Goal: Transaction & Acquisition: Purchase product/service

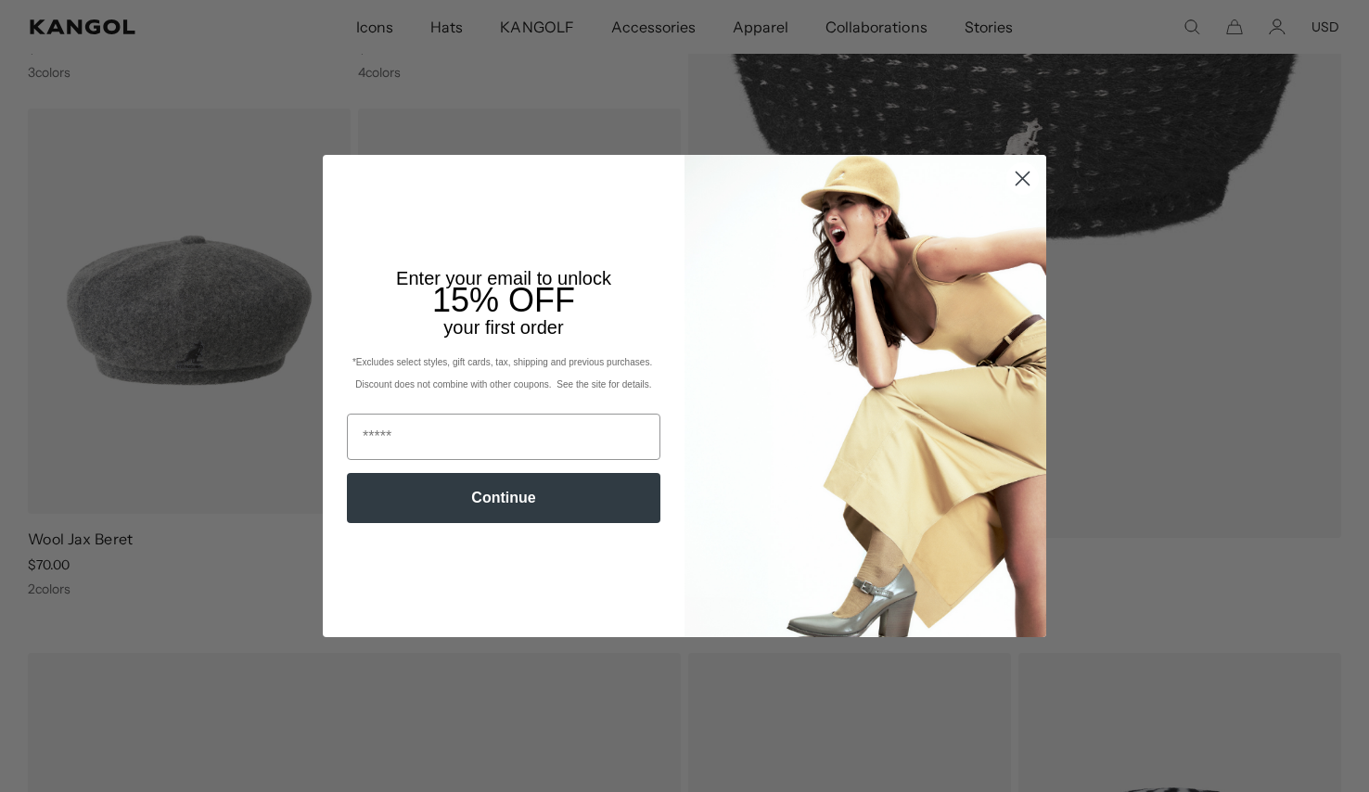
scroll to position [616, 0]
click at [1034, 174] on circle "Close dialog" at bounding box center [1022, 178] width 31 height 31
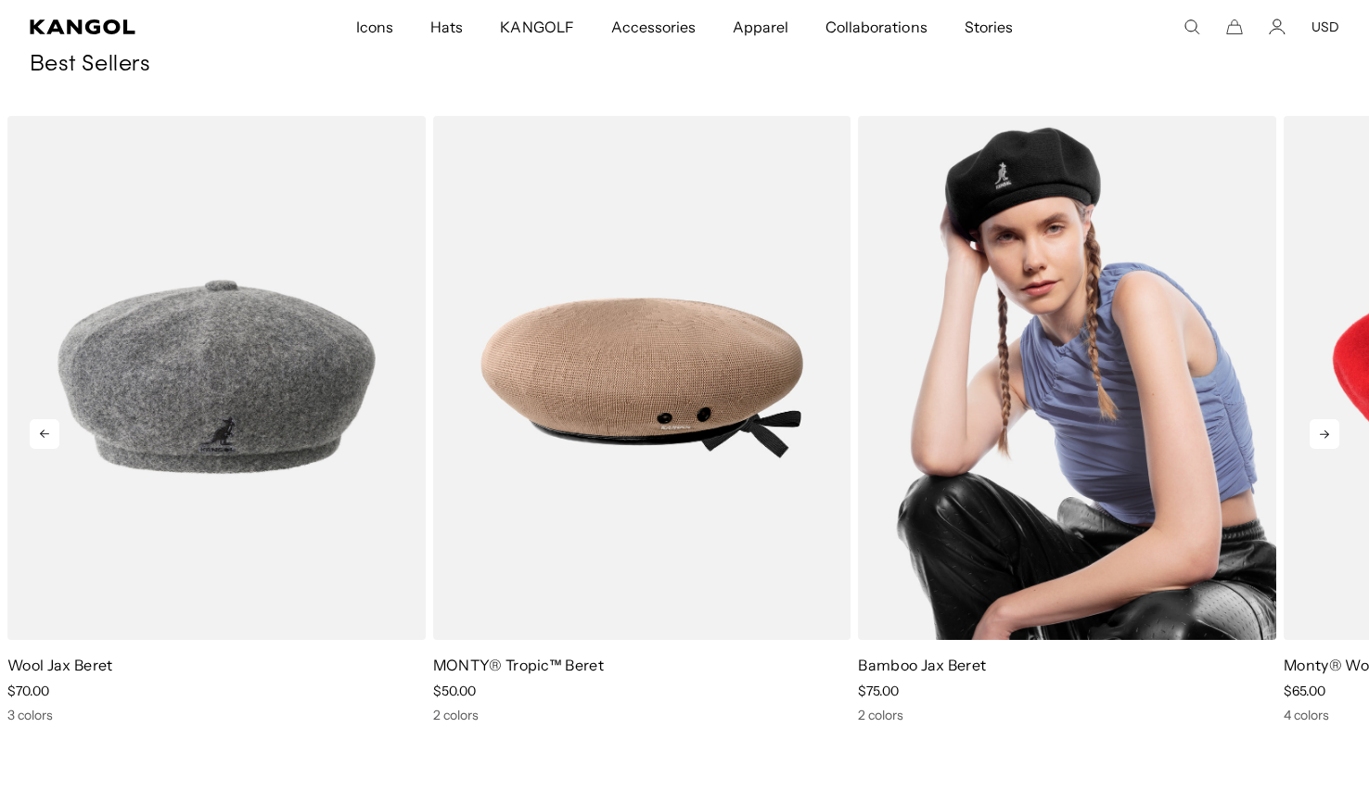
scroll to position [0, 0]
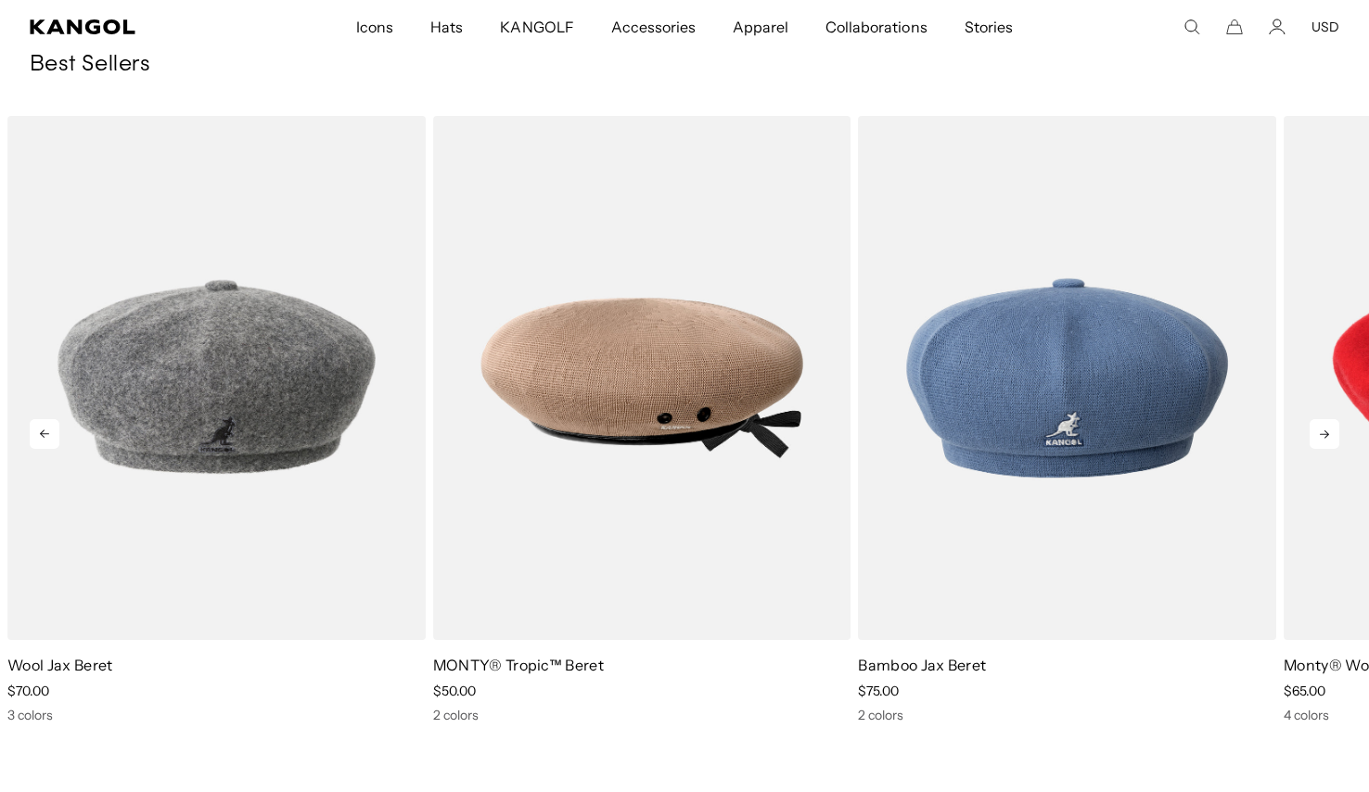
click at [1324, 440] on icon at bounding box center [1324, 434] width 30 height 30
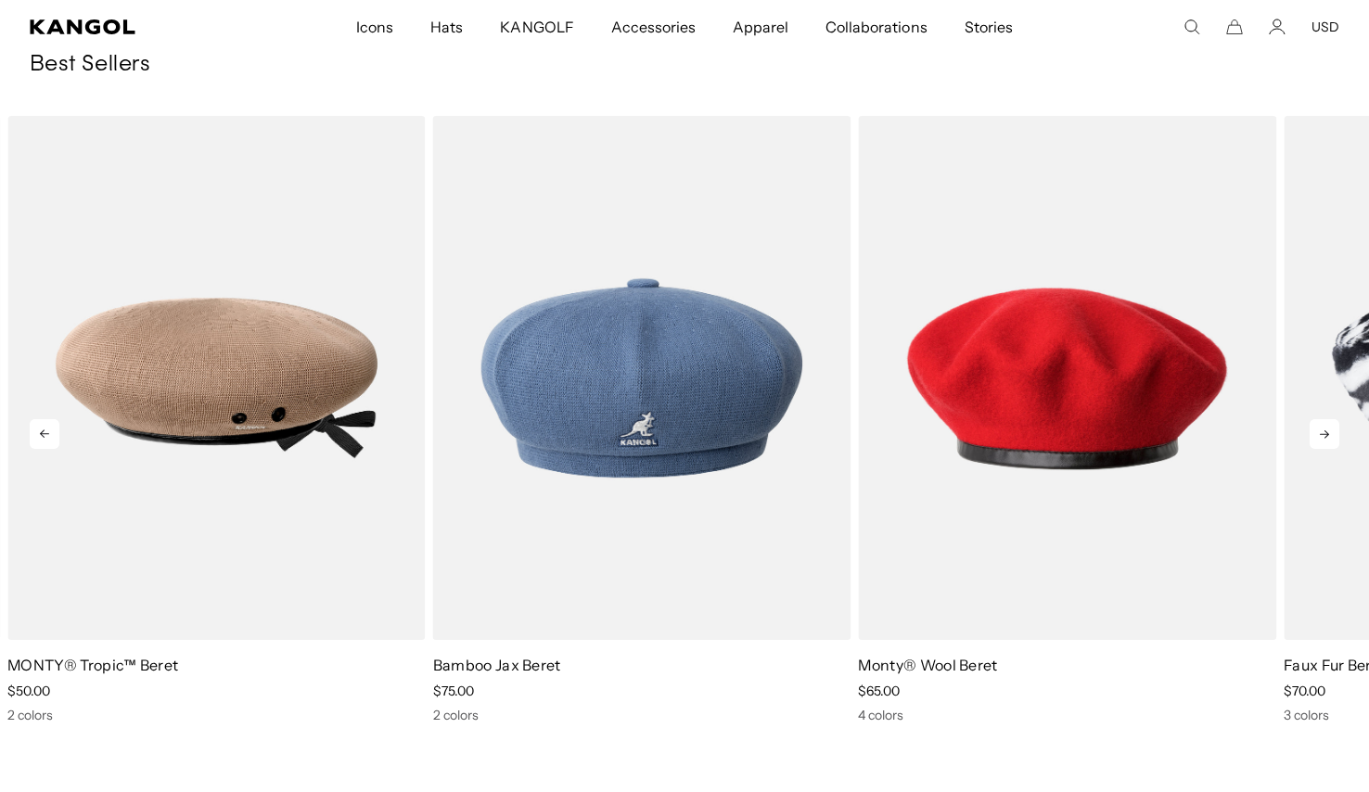
click at [1324, 440] on icon at bounding box center [1324, 434] width 30 height 30
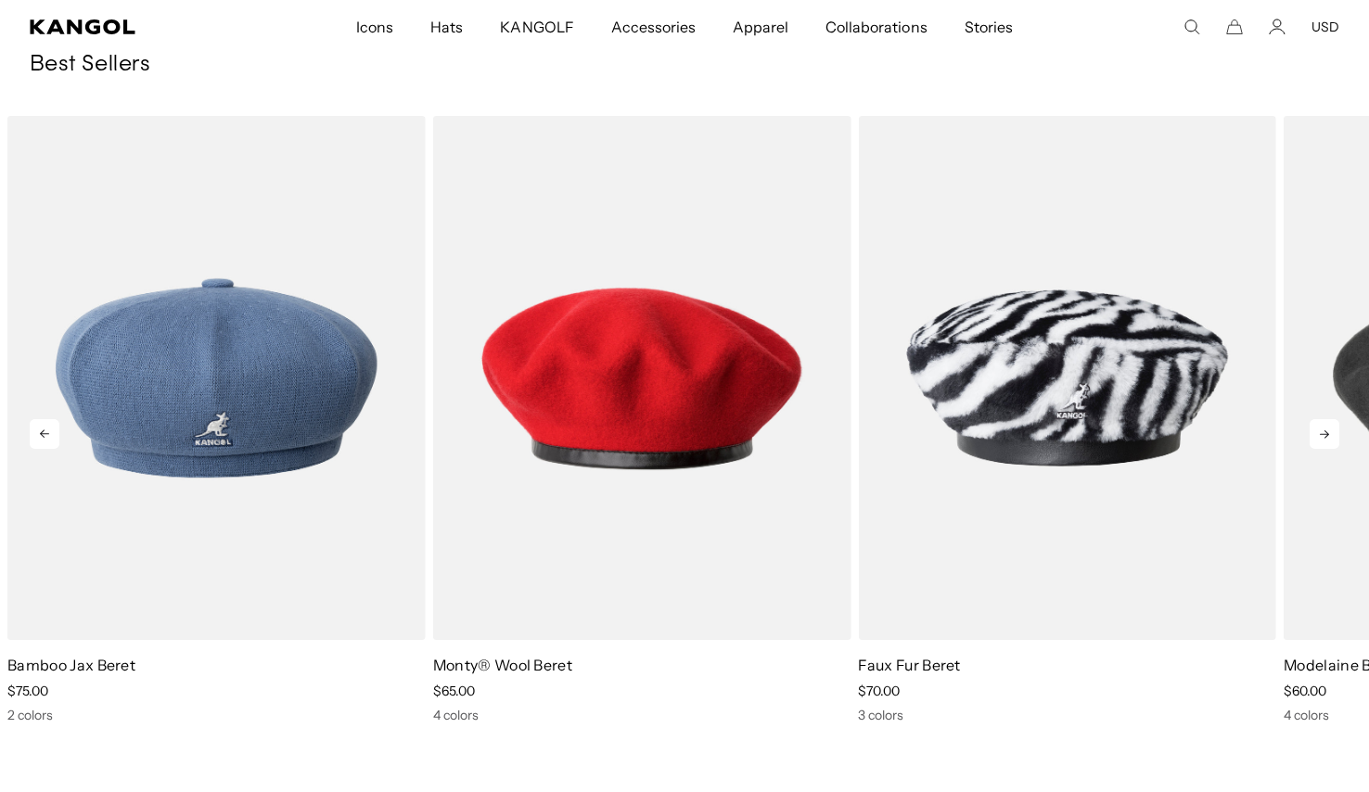
scroll to position [0, 382]
click at [1324, 440] on icon at bounding box center [1324, 434] width 30 height 30
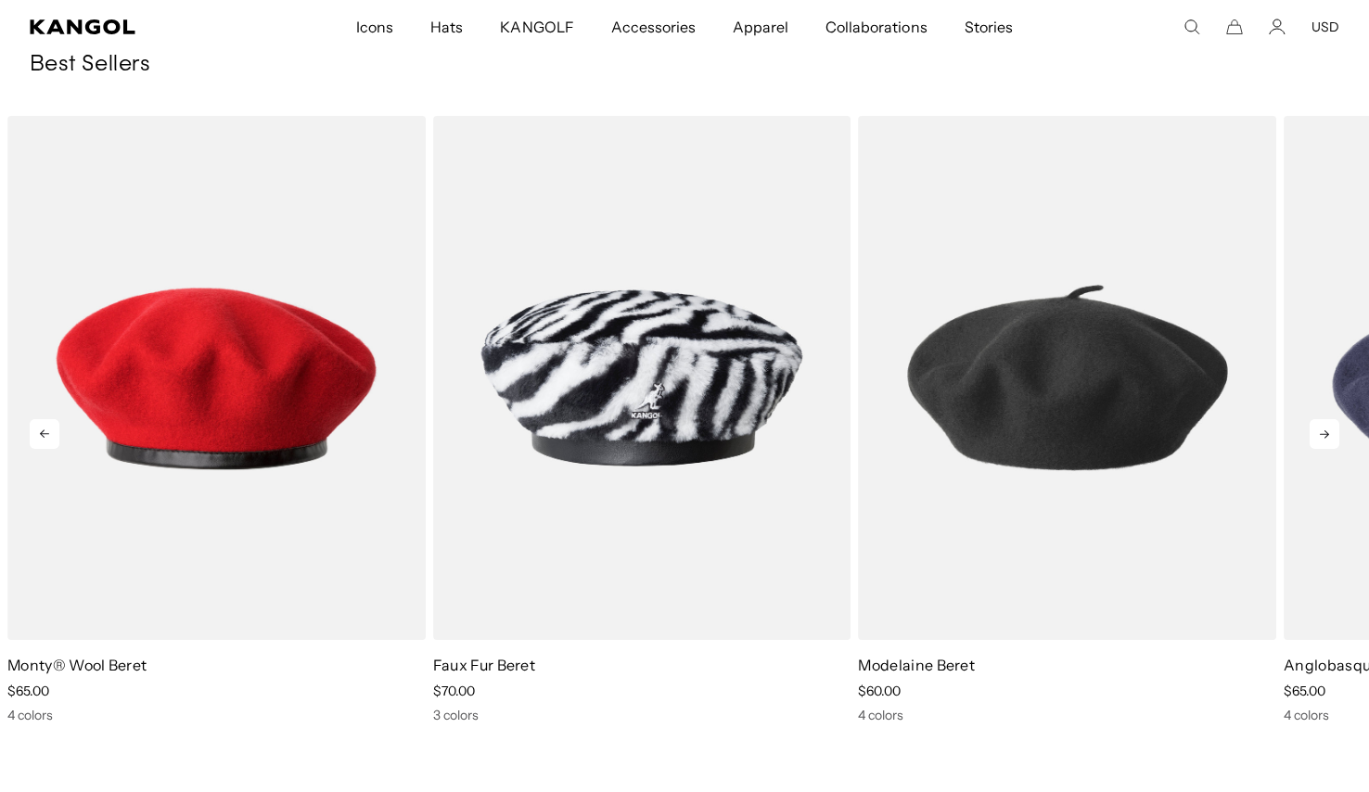
click at [1324, 440] on icon at bounding box center [1324, 434] width 30 height 30
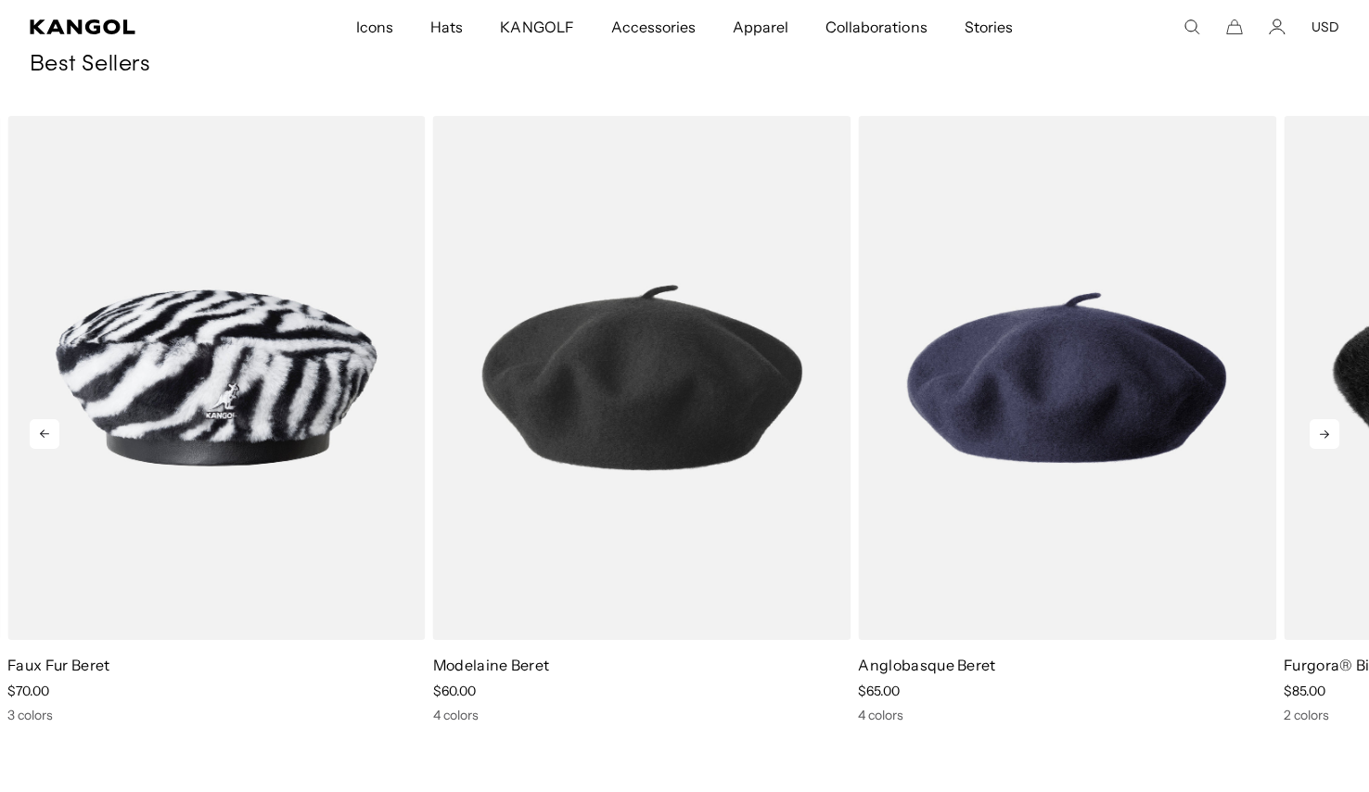
scroll to position [0, 0]
click at [1324, 440] on icon at bounding box center [1324, 434] width 30 height 30
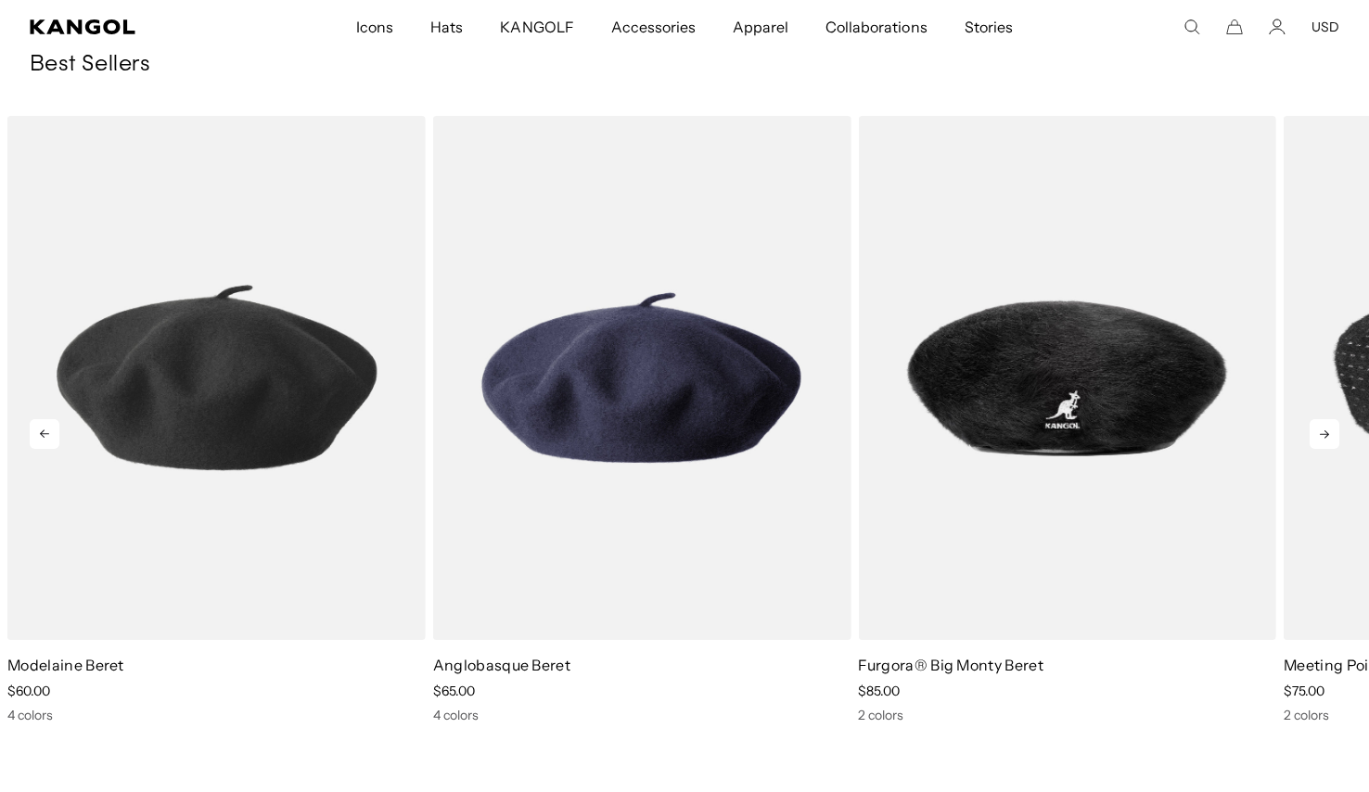
click at [1318, 429] on icon at bounding box center [1324, 434] width 30 height 30
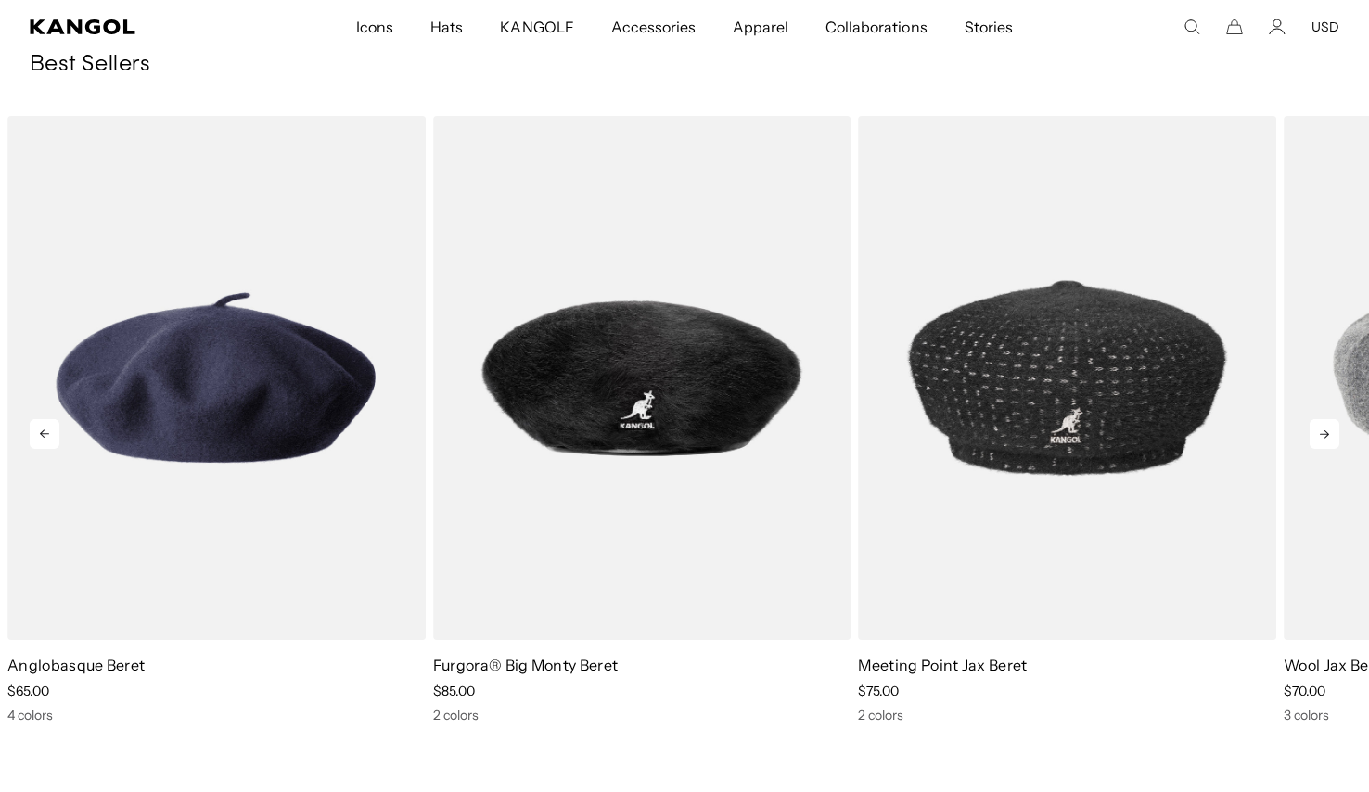
click at [1318, 429] on icon at bounding box center [1324, 434] width 30 height 30
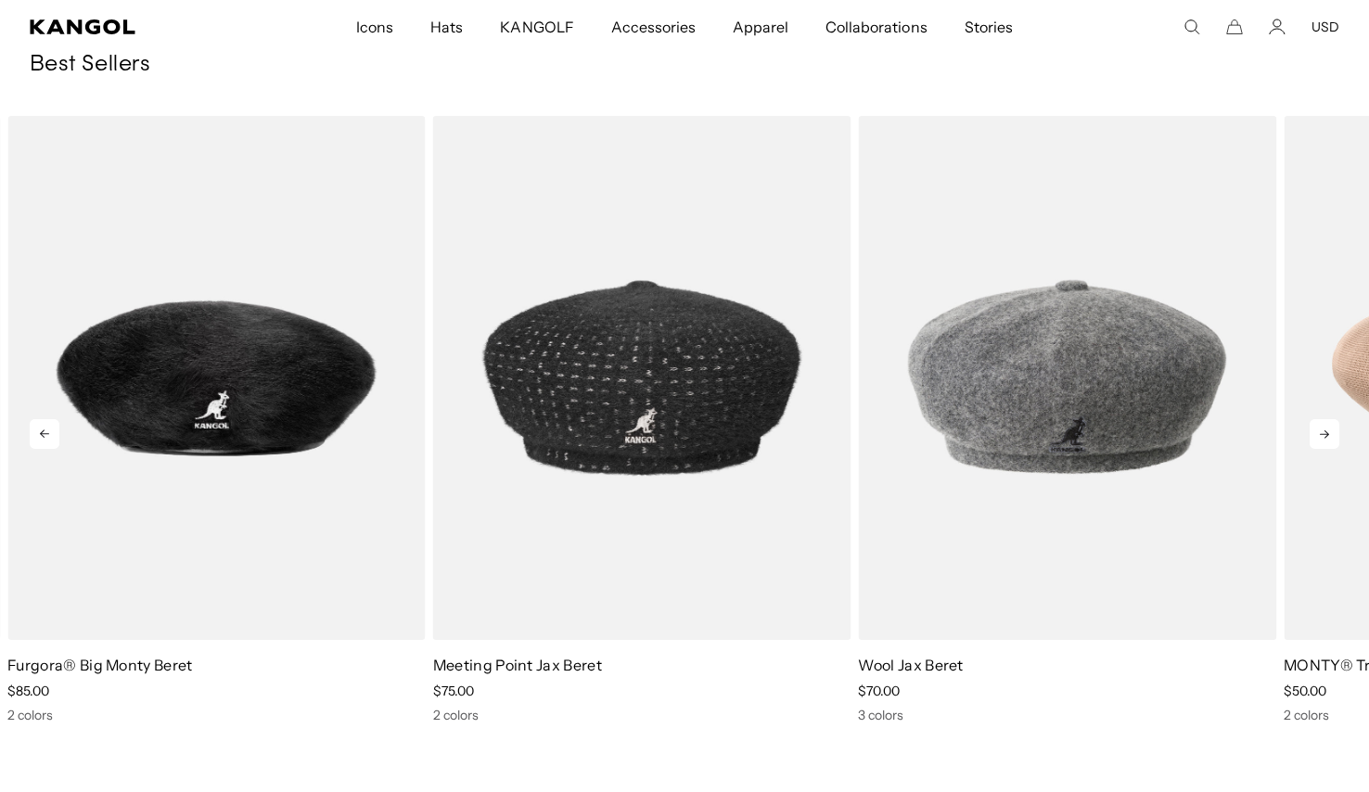
scroll to position [0, 382]
click at [1318, 429] on icon at bounding box center [1324, 434] width 30 height 30
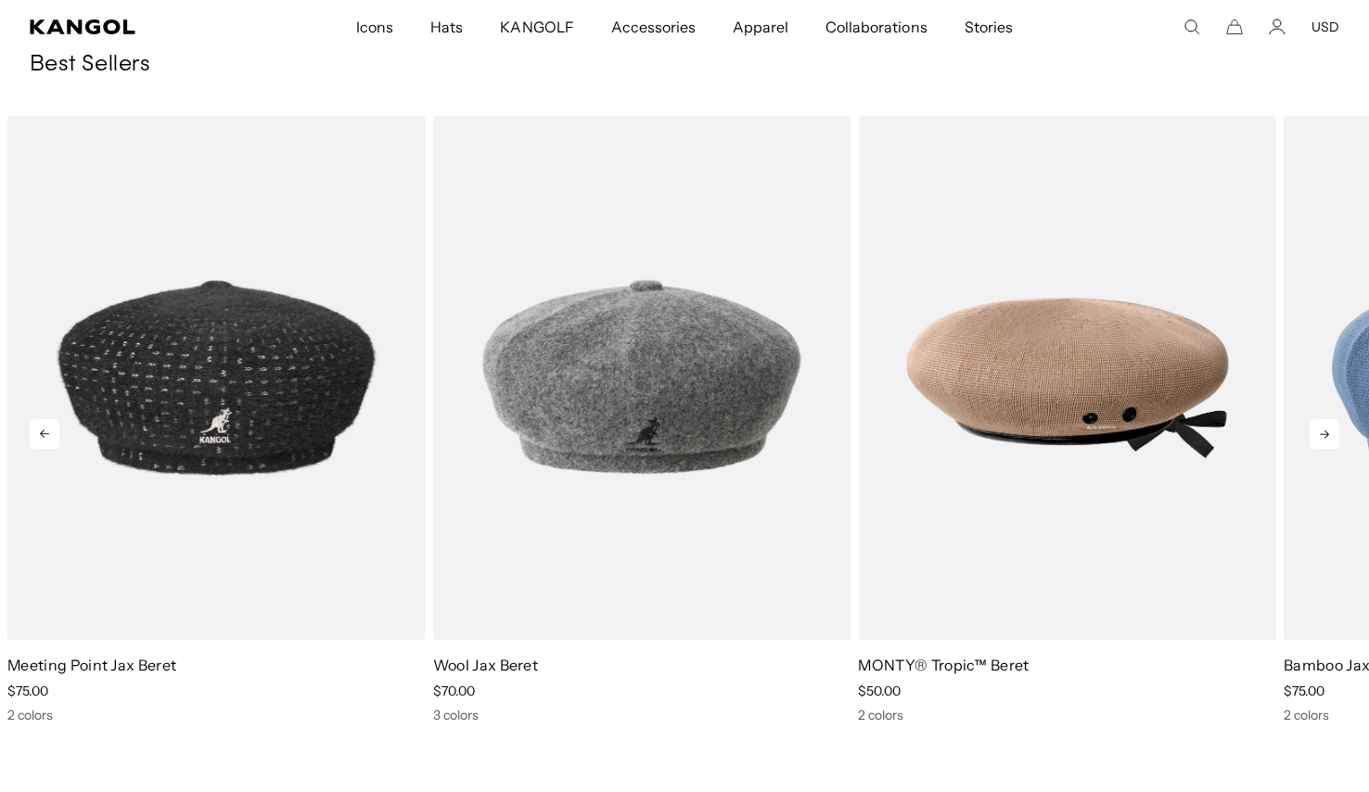
click at [1318, 429] on icon at bounding box center [1324, 434] width 30 height 30
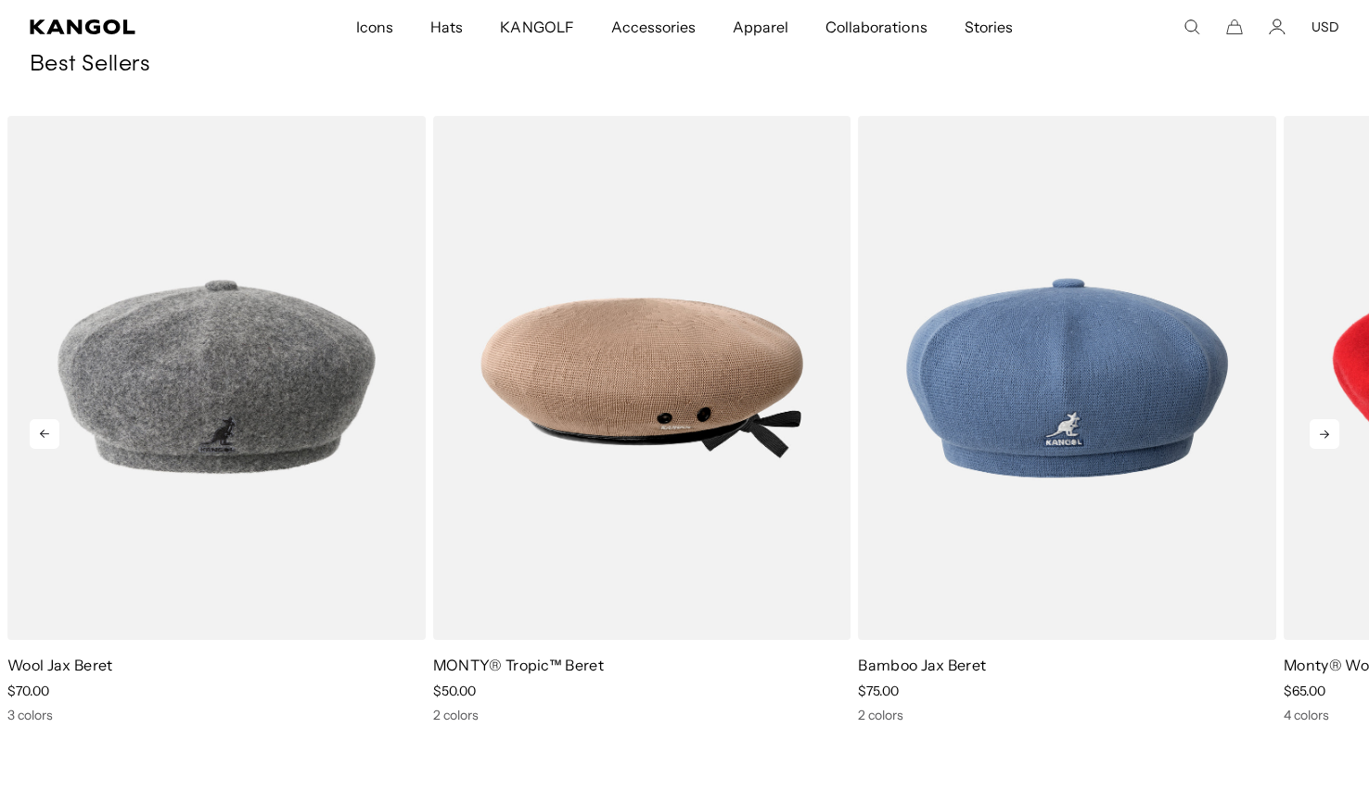
click at [1318, 429] on icon at bounding box center [1324, 434] width 30 height 30
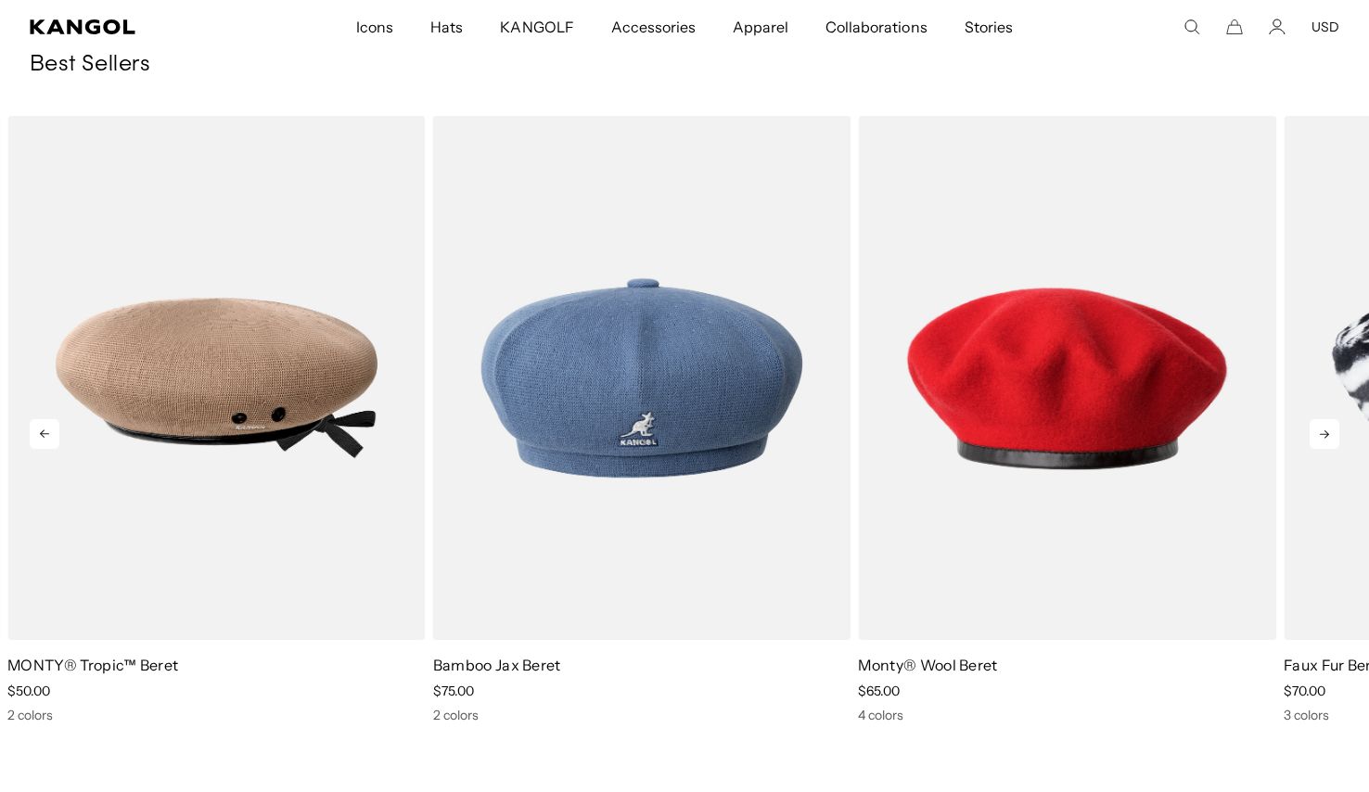
click at [1318, 429] on icon at bounding box center [1324, 434] width 30 height 30
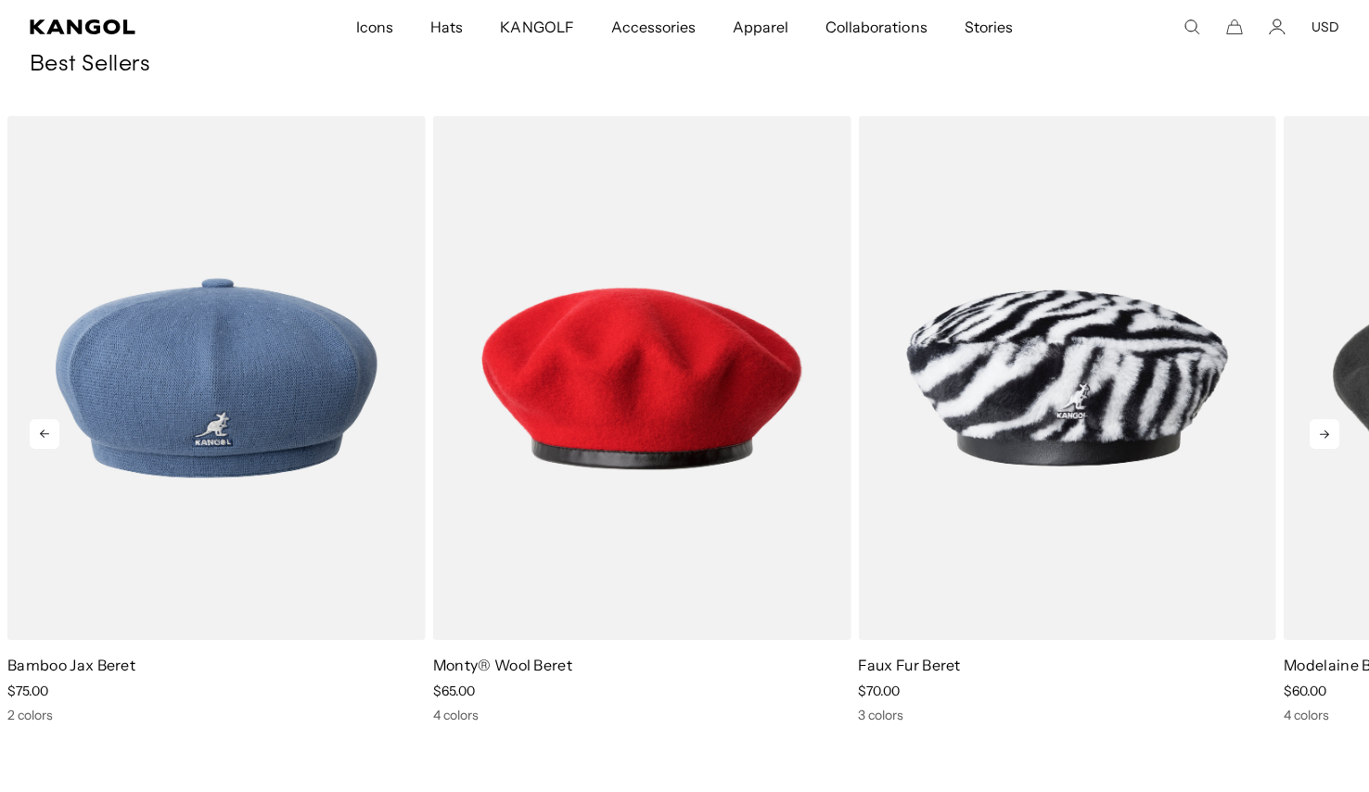
click at [1318, 429] on icon at bounding box center [1324, 434] width 30 height 30
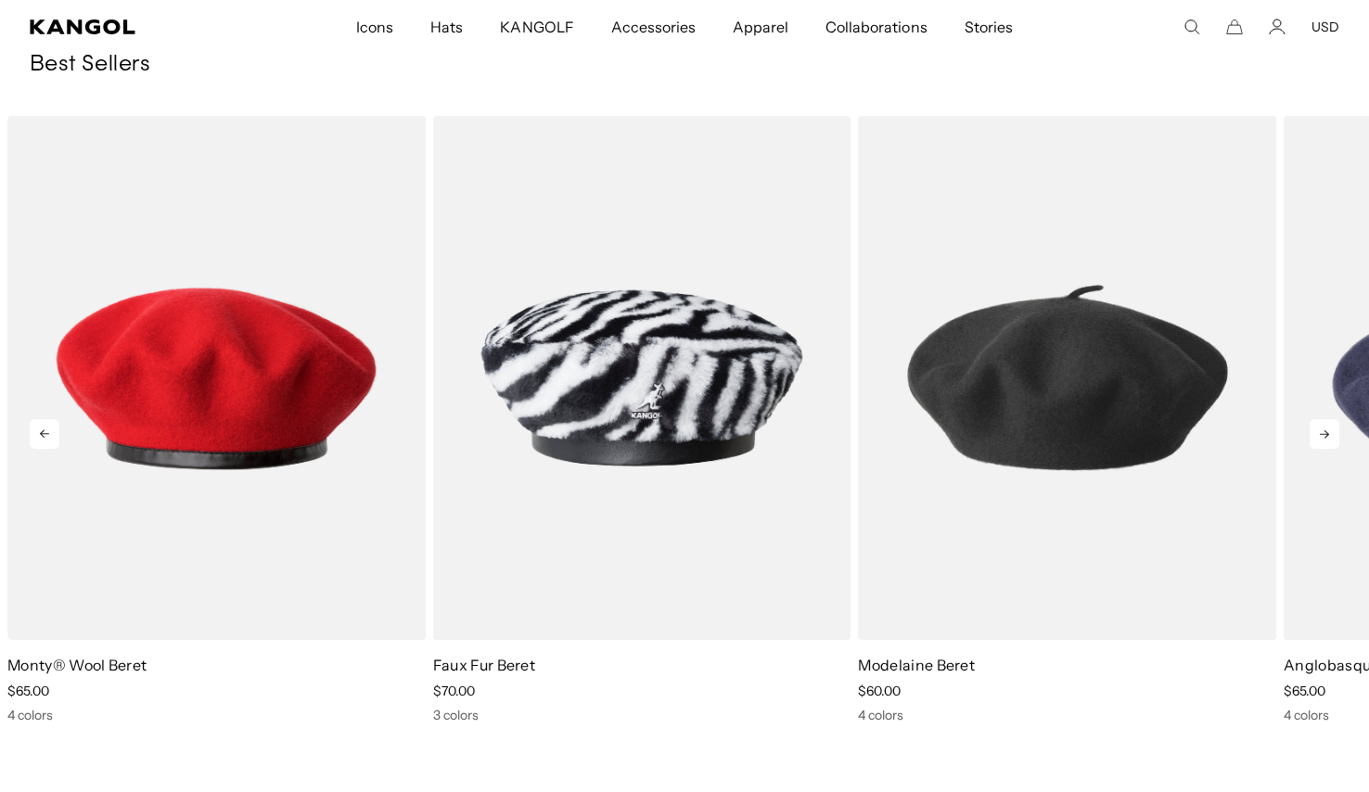
scroll to position [0, 0]
click at [1318, 429] on icon at bounding box center [1324, 434] width 30 height 30
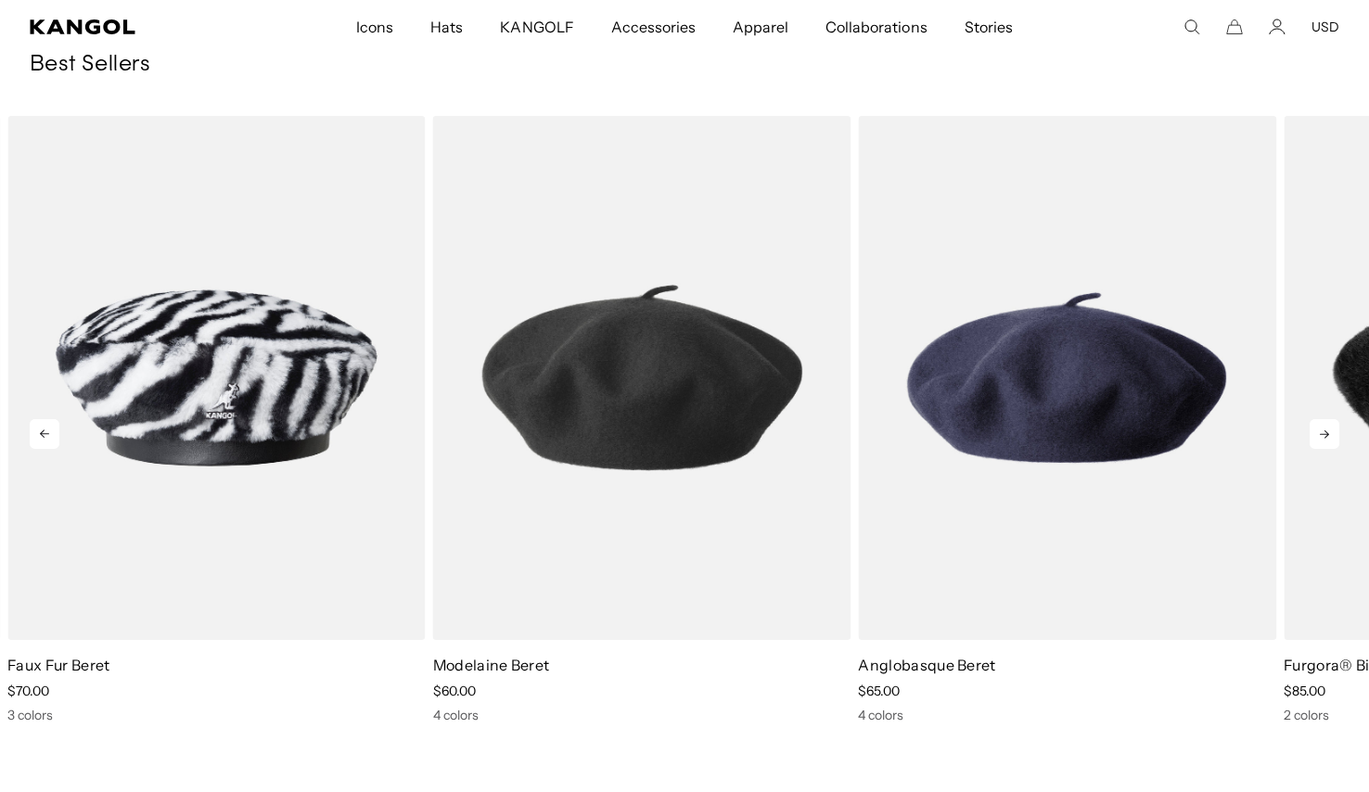
click at [1318, 429] on icon at bounding box center [1324, 434] width 30 height 30
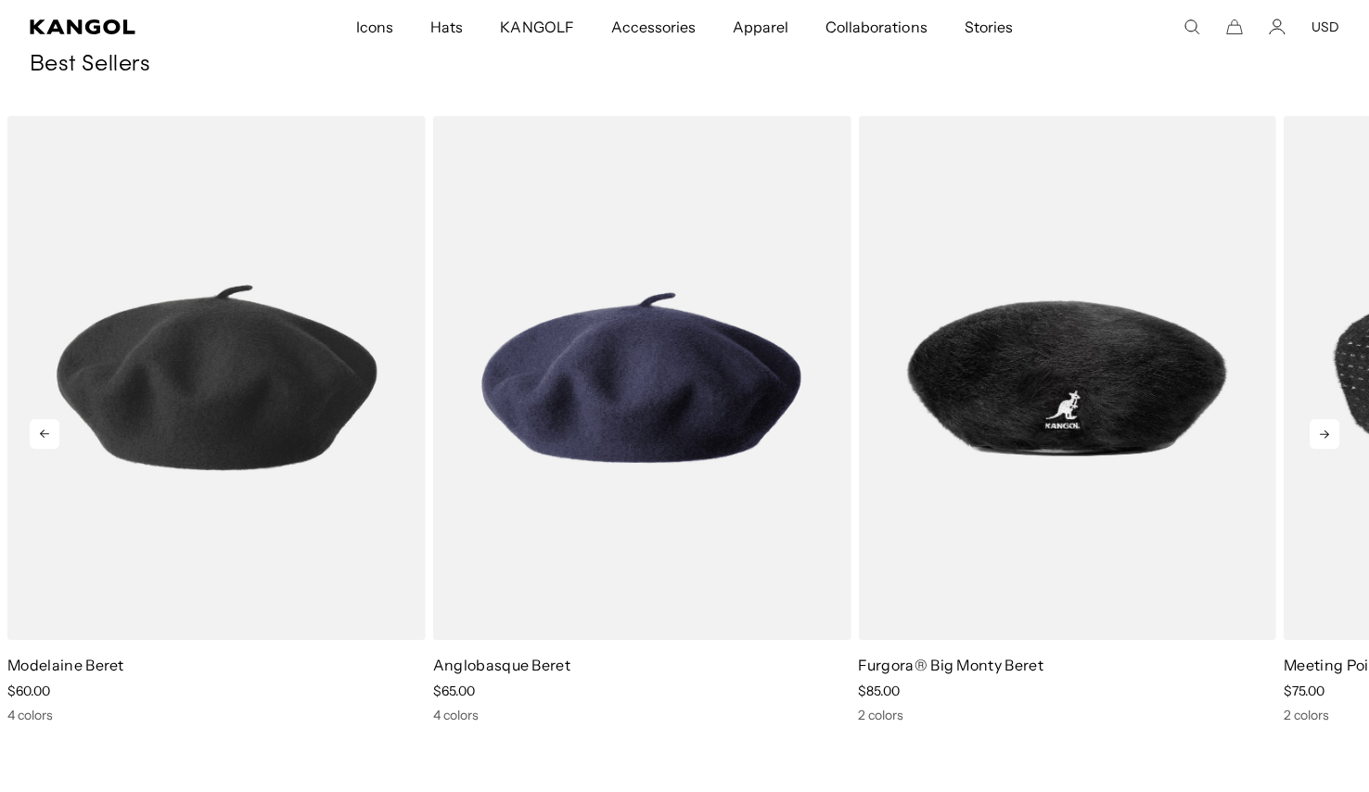
click at [1318, 429] on icon at bounding box center [1324, 434] width 30 height 30
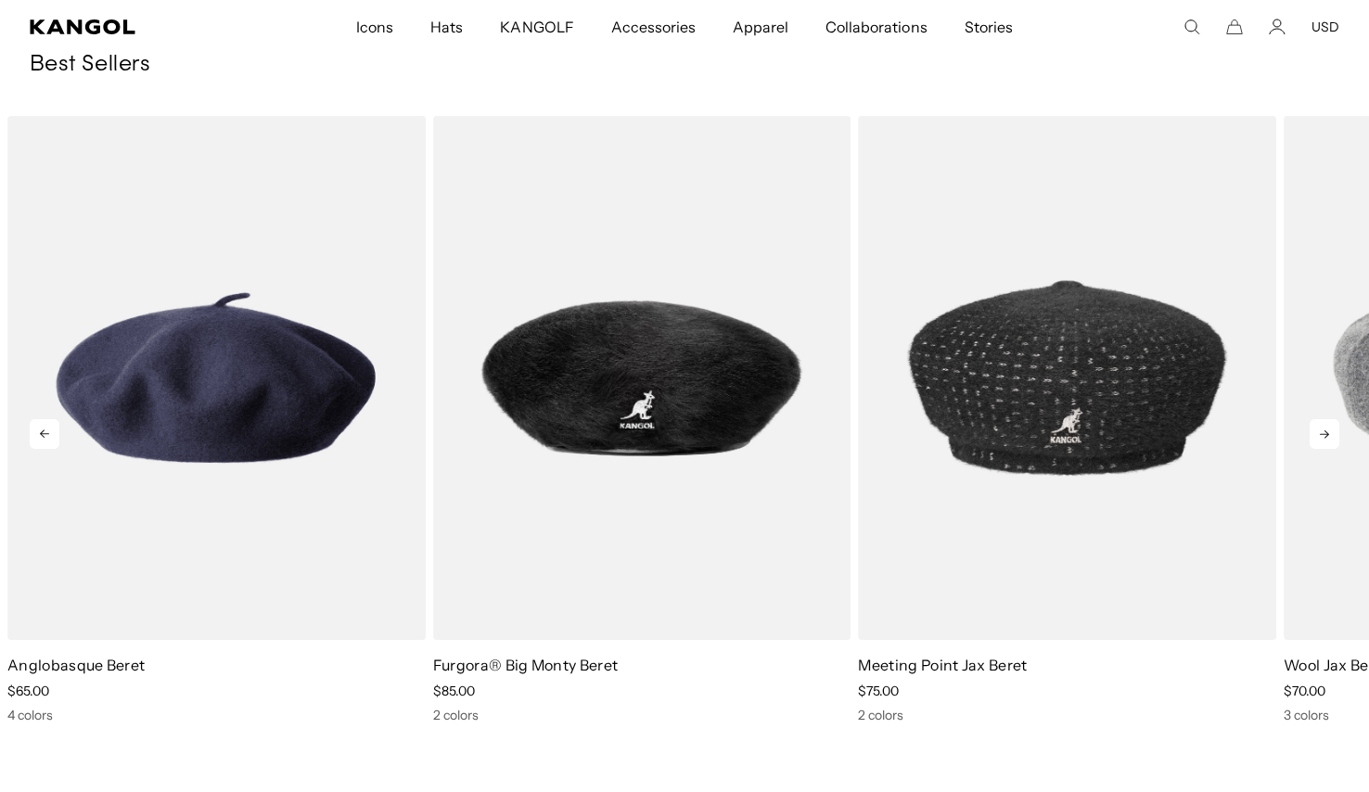
click at [1318, 429] on icon at bounding box center [1324, 434] width 30 height 30
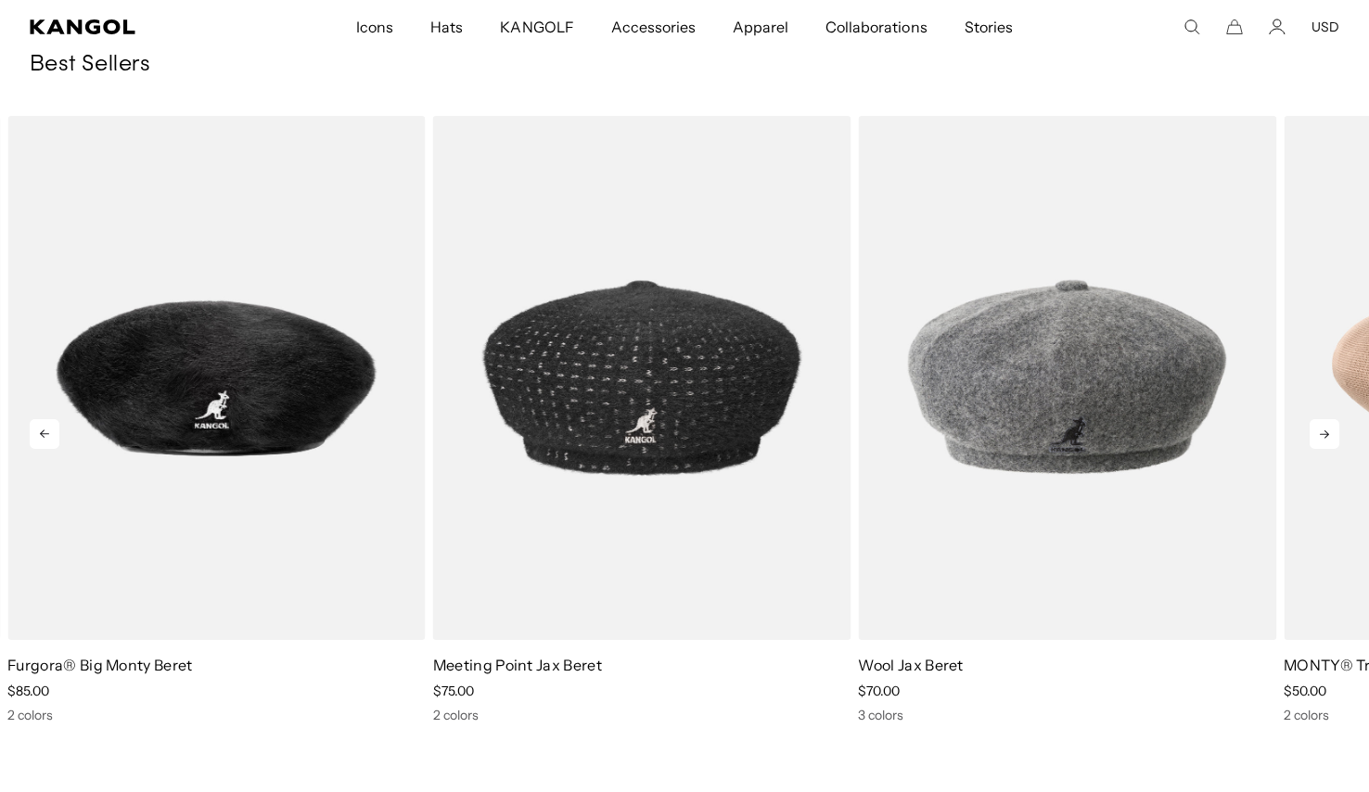
click at [1318, 429] on icon at bounding box center [1324, 434] width 30 height 30
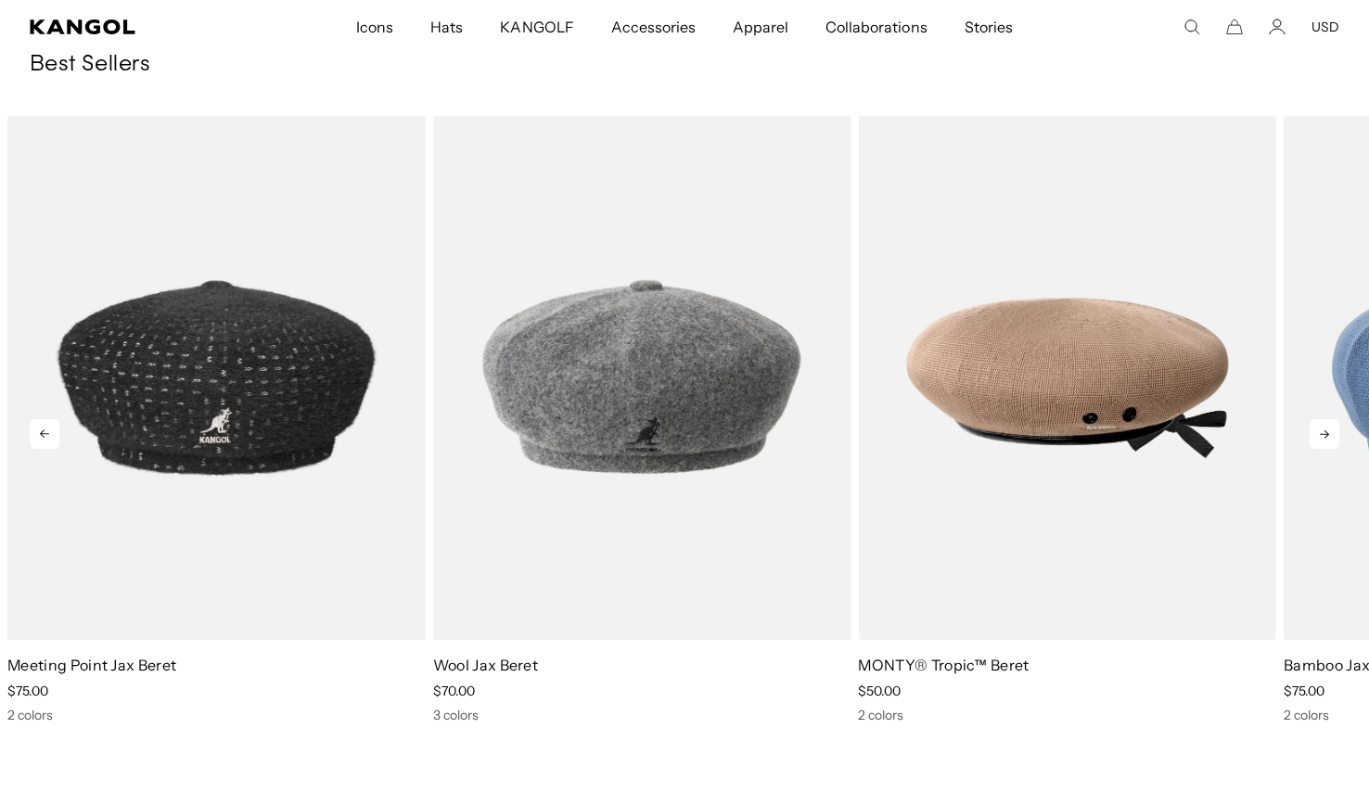
click at [1318, 429] on icon at bounding box center [1324, 434] width 30 height 30
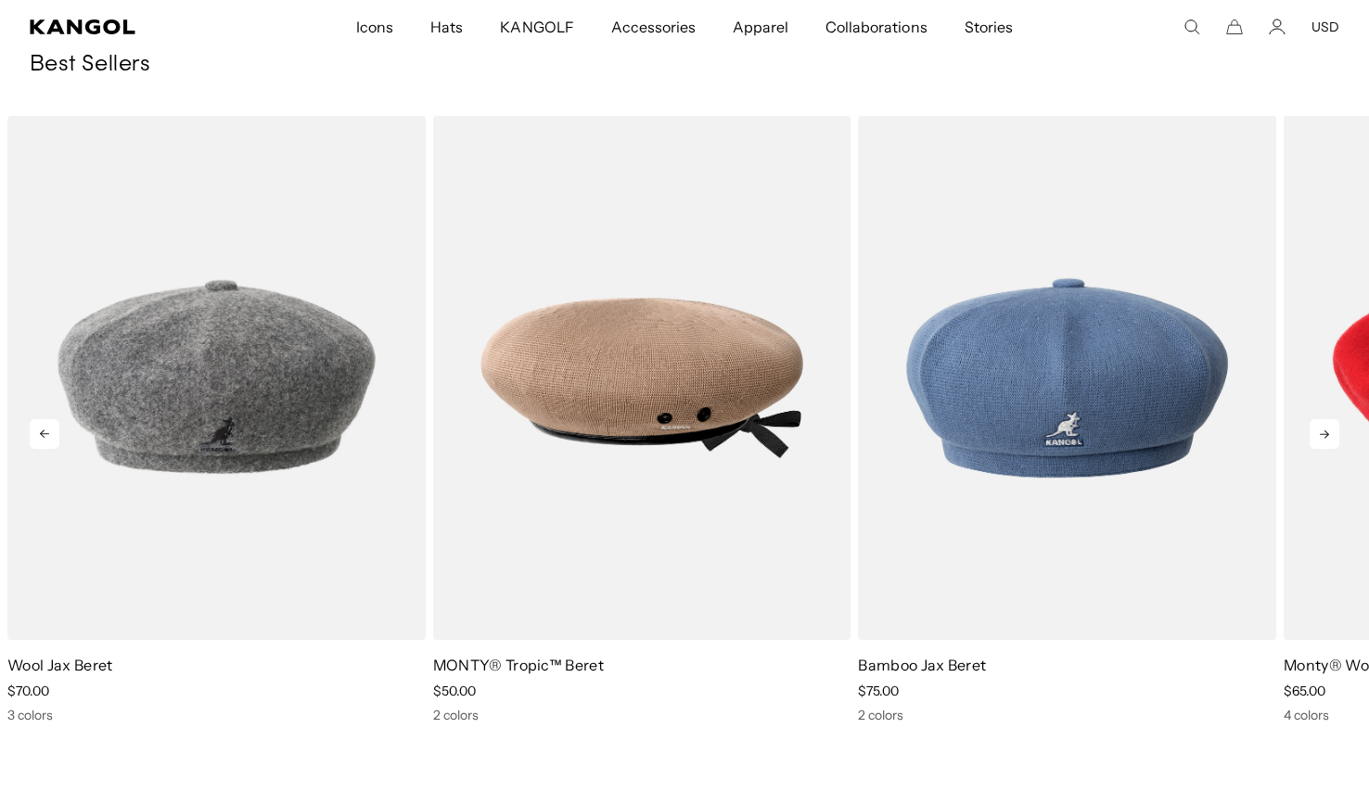
click at [1318, 429] on icon at bounding box center [1324, 434] width 30 height 30
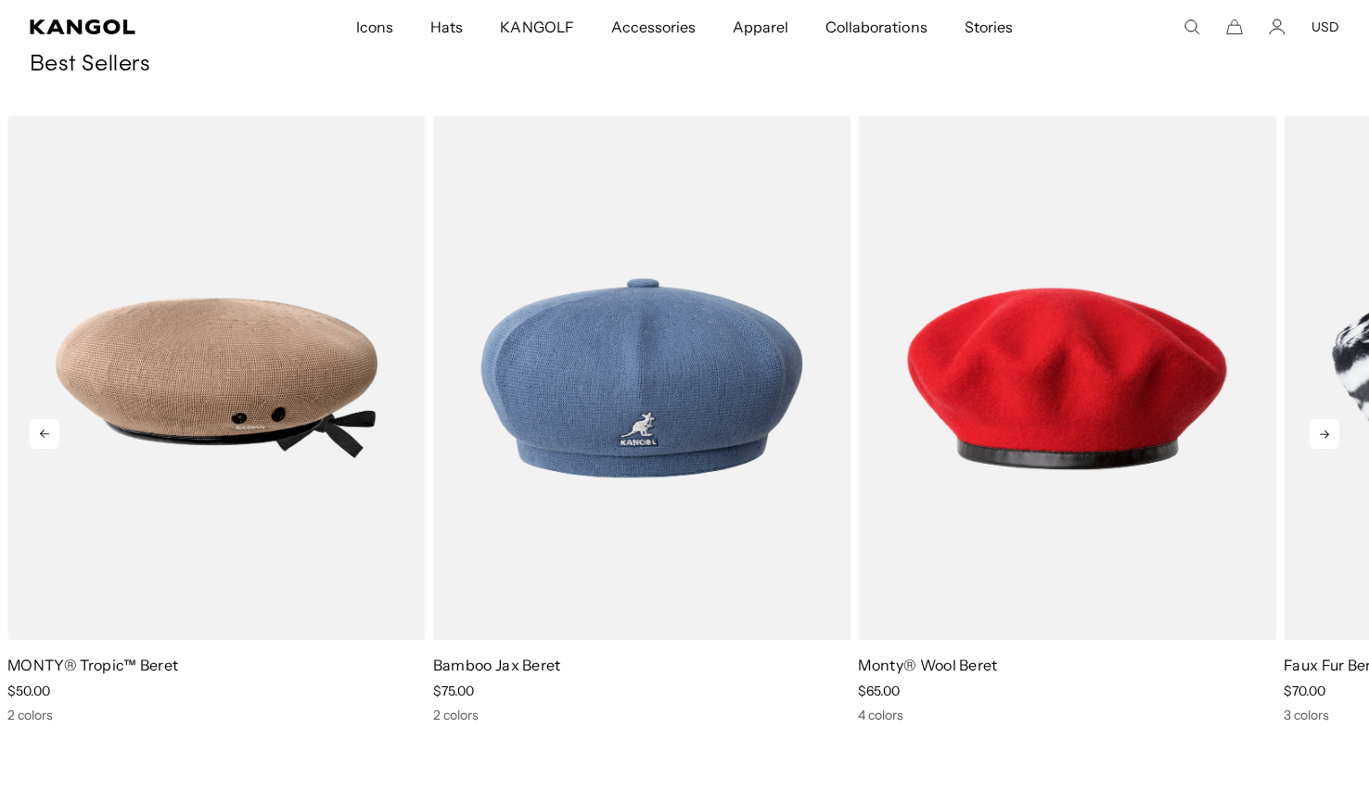
click at [1318, 429] on icon at bounding box center [1324, 434] width 30 height 30
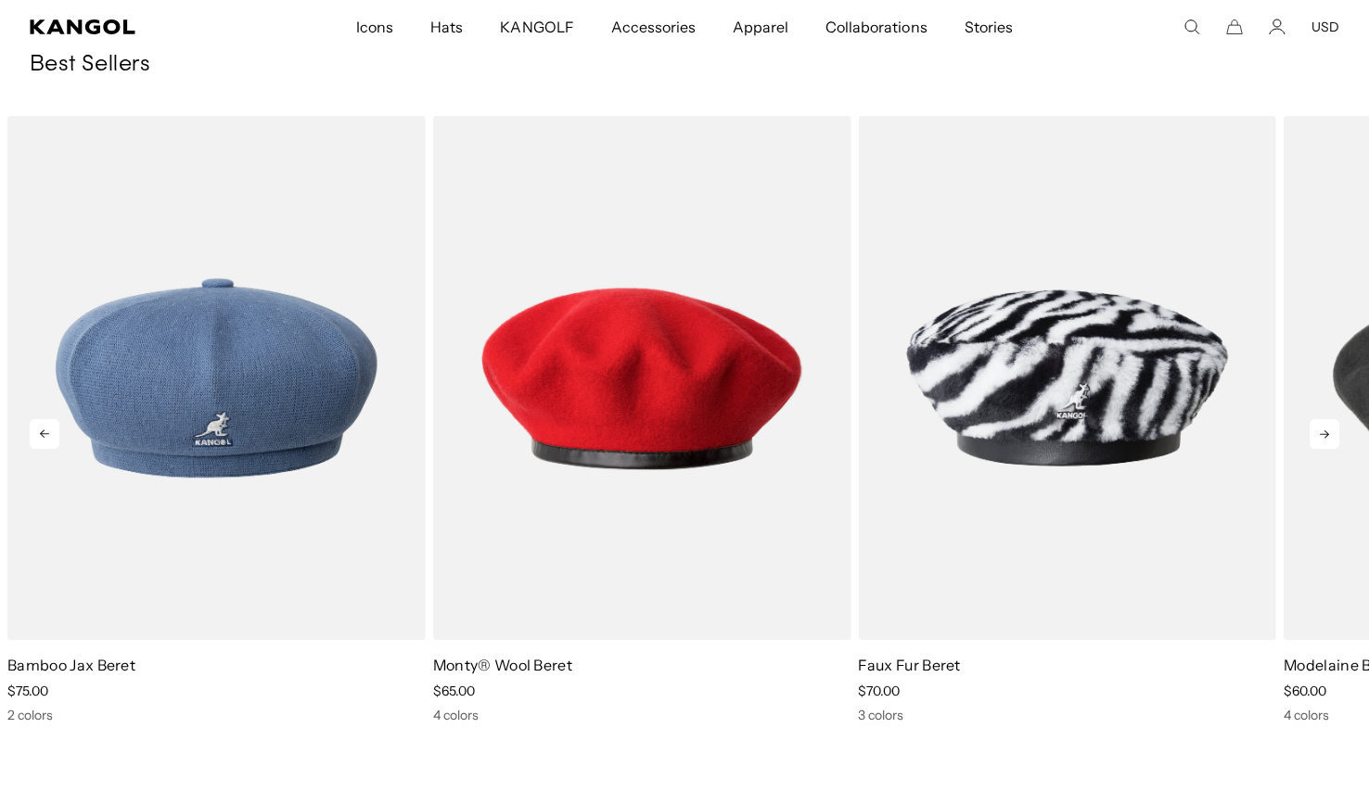
click at [1318, 429] on icon at bounding box center [1324, 434] width 30 height 30
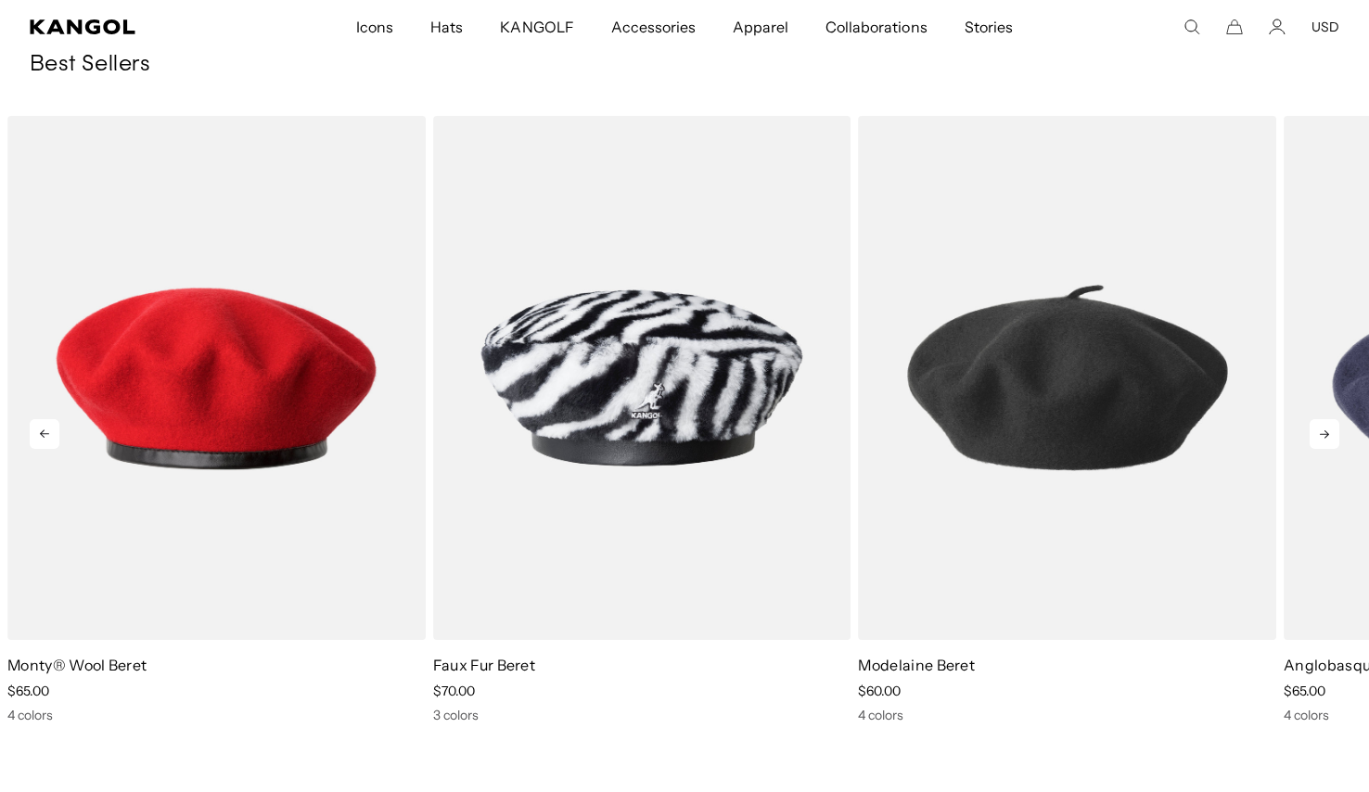
click at [1318, 429] on icon at bounding box center [1324, 434] width 30 height 30
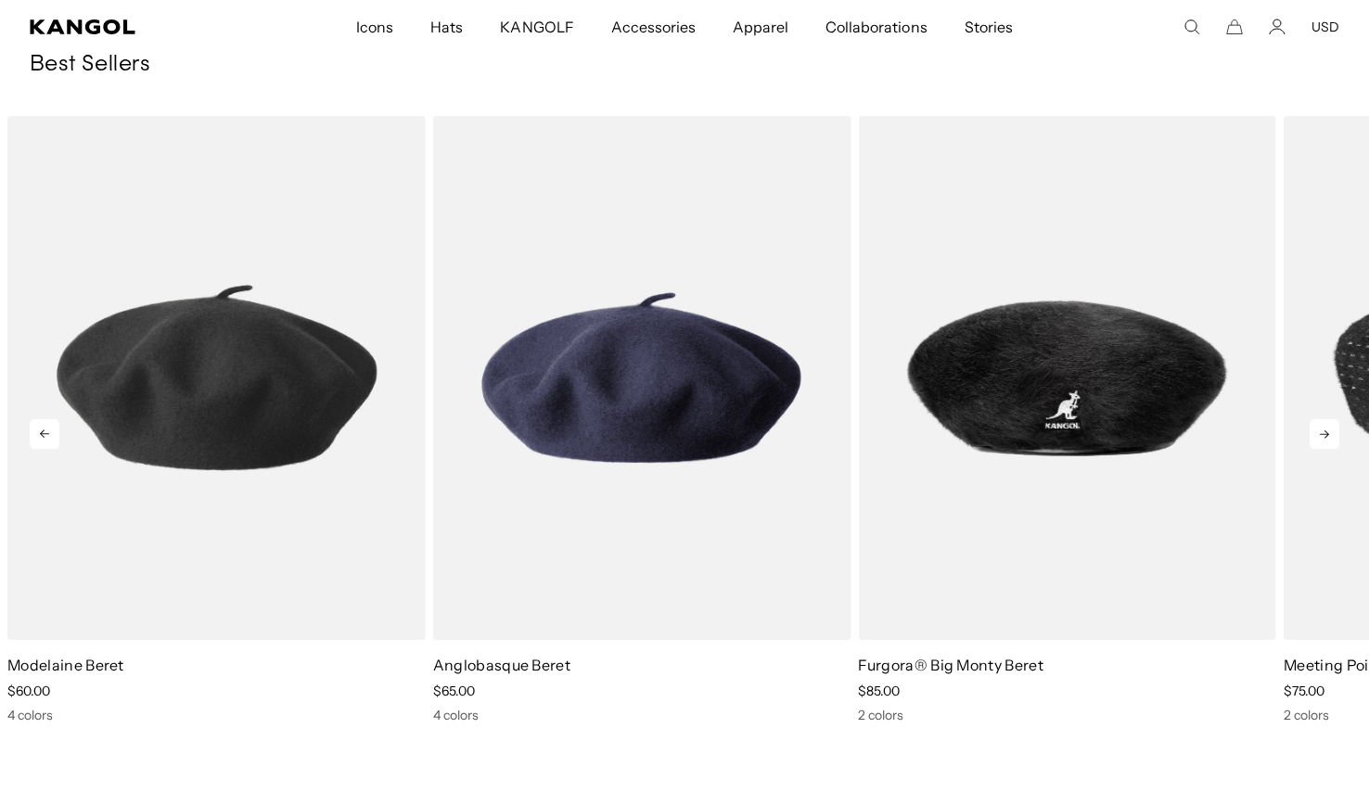
click at [1318, 429] on icon at bounding box center [1324, 434] width 30 height 30
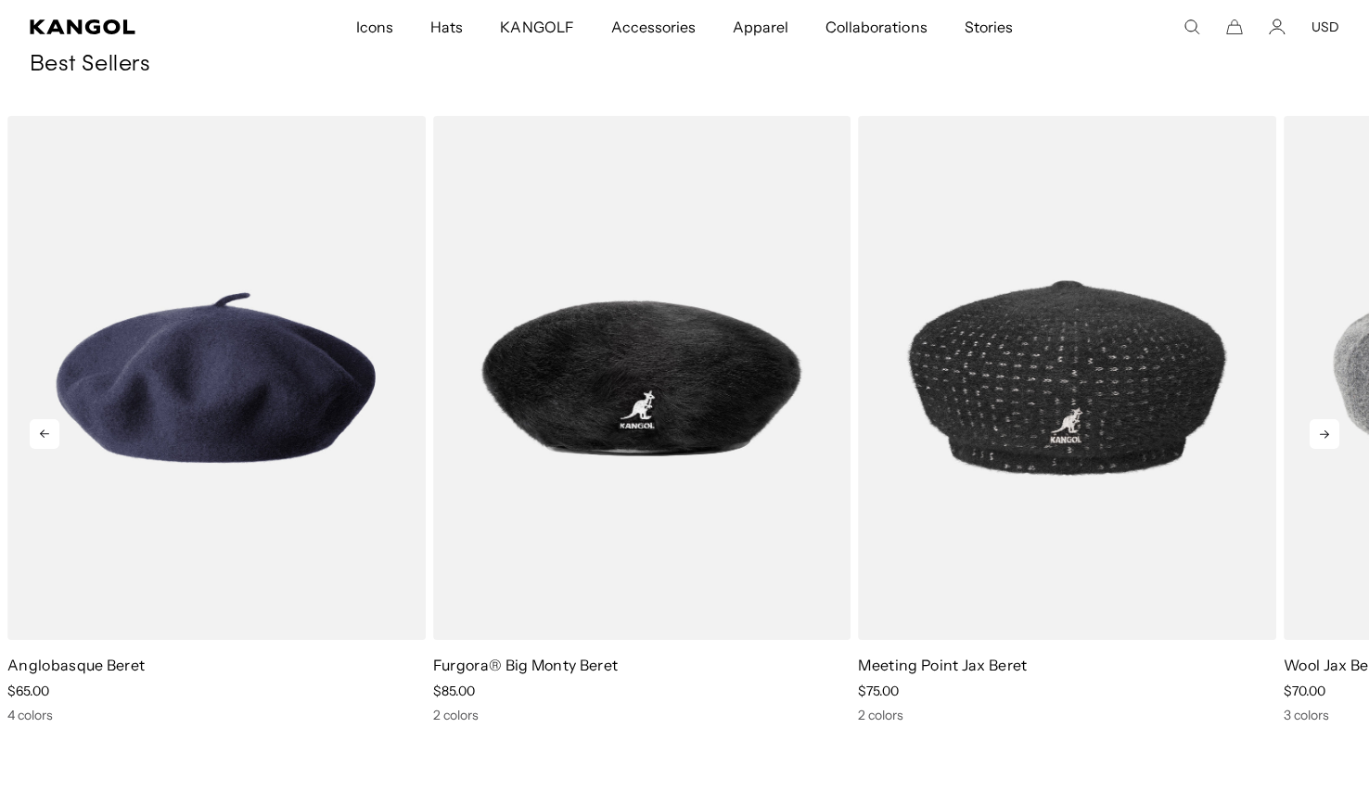
scroll to position [0, 382]
click at [1318, 429] on icon at bounding box center [1324, 434] width 30 height 30
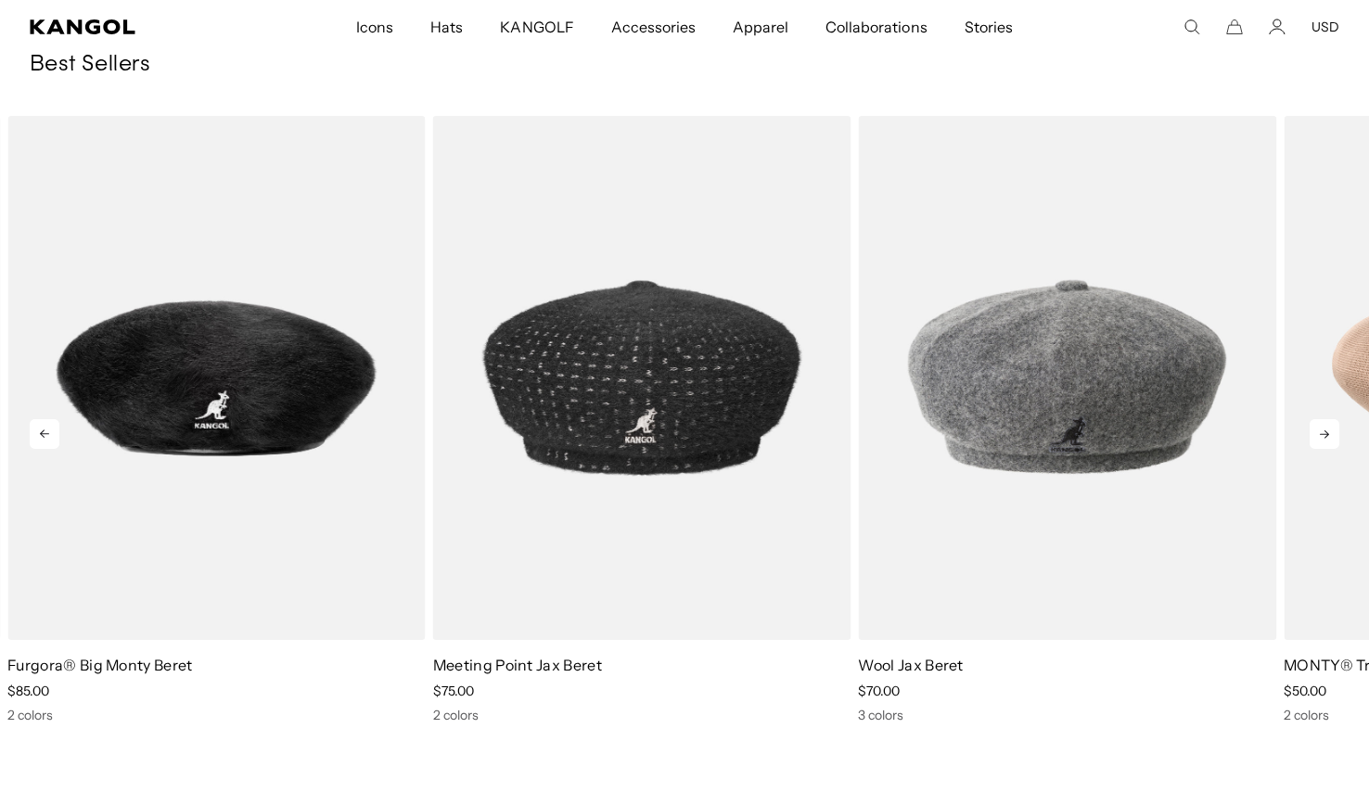
click at [1318, 429] on icon at bounding box center [1324, 434] width 30 height 30
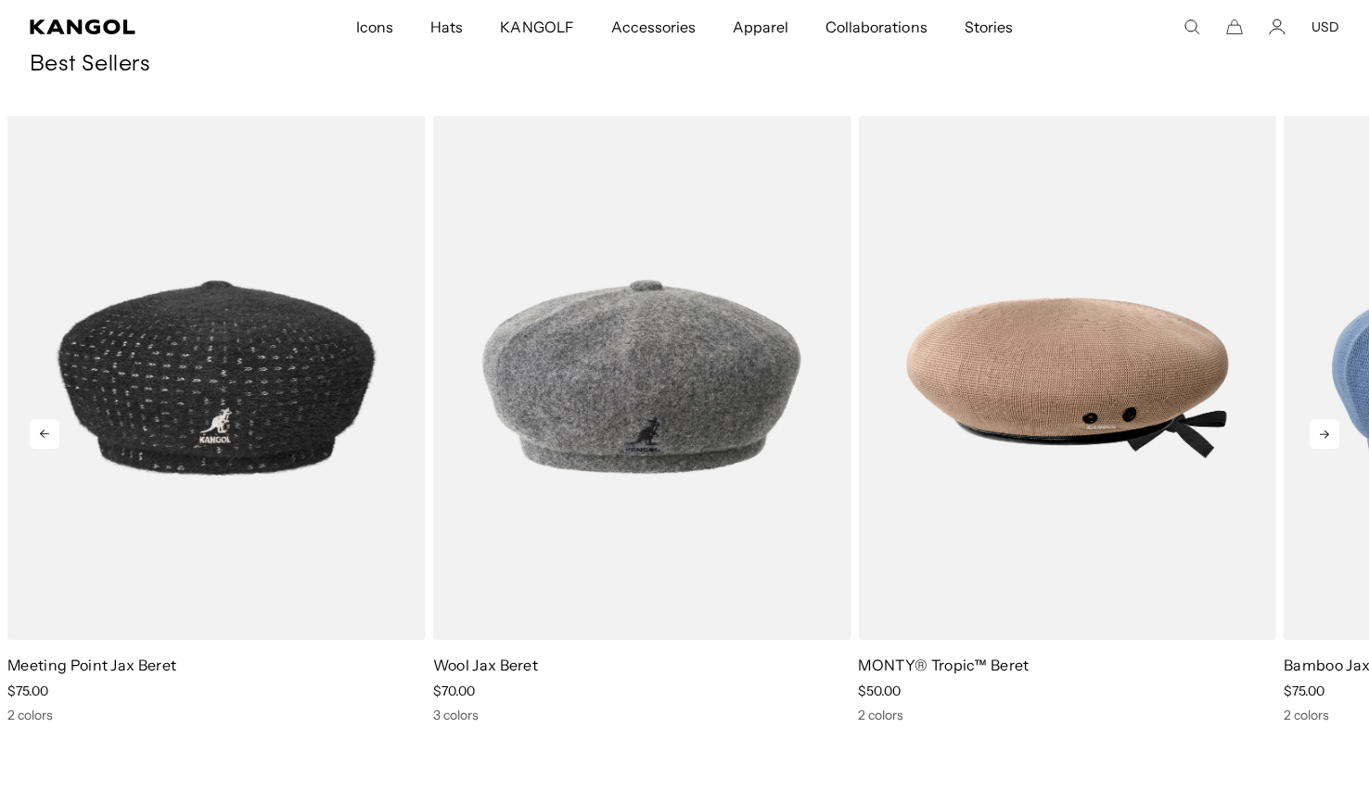
click at [1318, 429] on icon at bounding box center [1324, 434] width 30 height 30
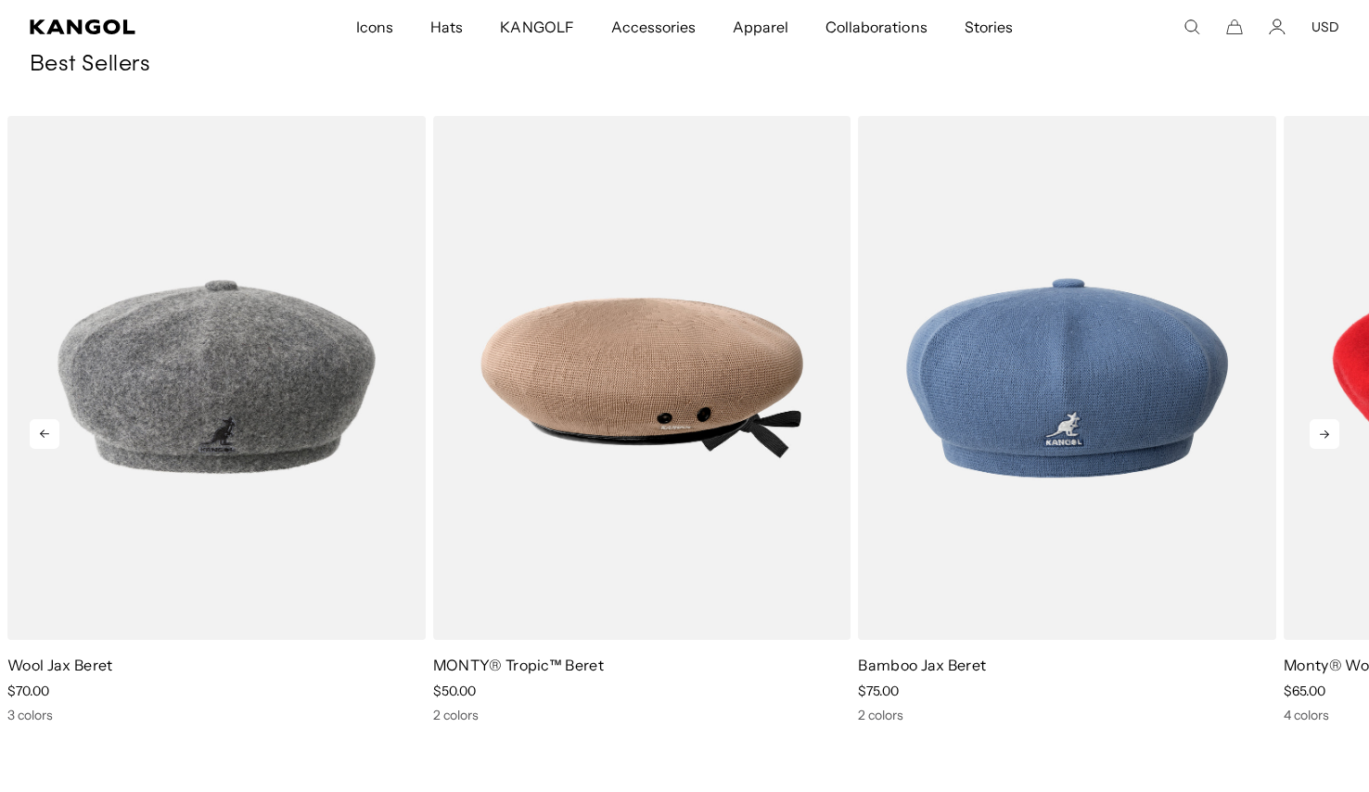
click at [1318, 429] on icon at bounding box center [1324, 434] width 30 height 30
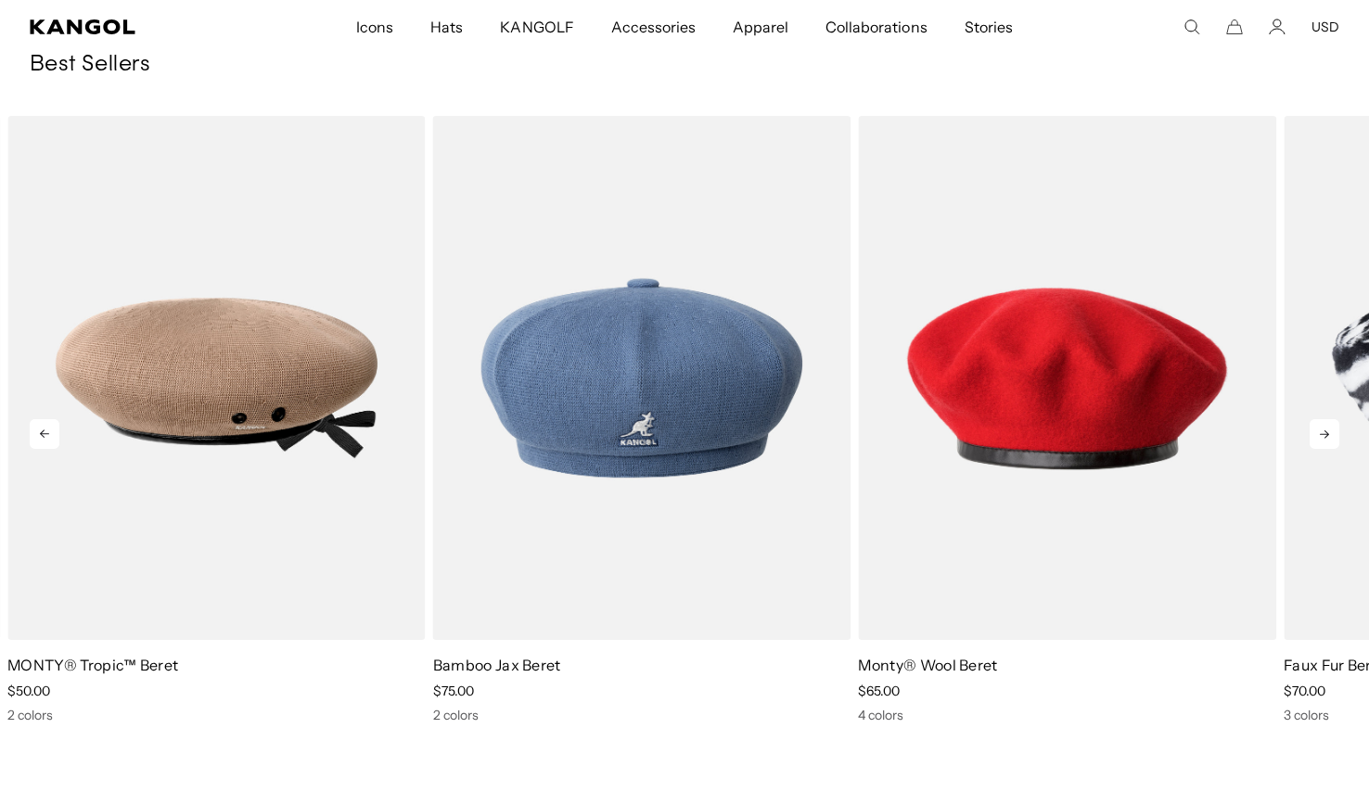
click at [1318, 429] on icon at bounding box center [1324, 434] width 30 height 30
